Goal: Task Accomplishment & Management: Manage account settings

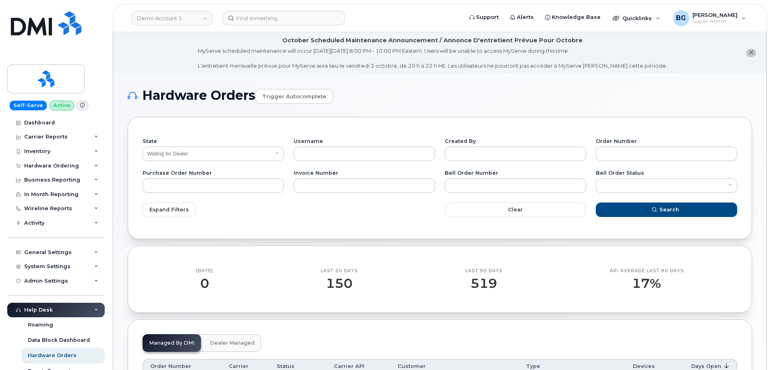
select select "Waiting for Dealer"
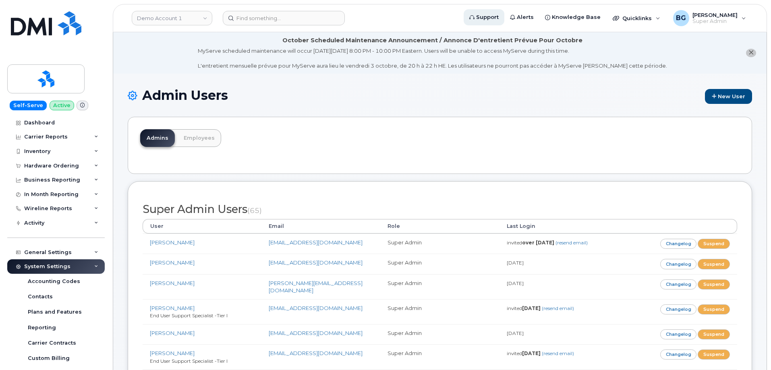
scroll to position [732, 0]
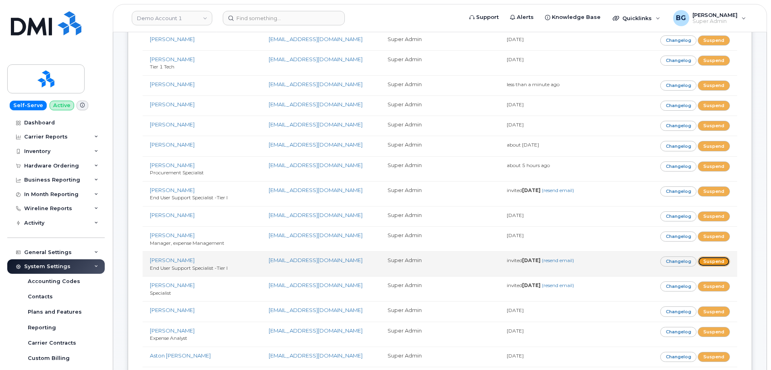
click at [723, 257] on link "Suspend" at bounding box center [714, 262] width 32 height 10
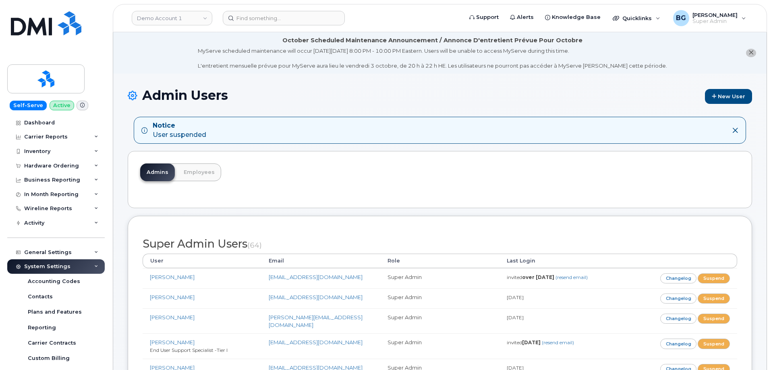
scroll to position [766, 0]
